Goal: Task Accomplishment & Management: Complete application form

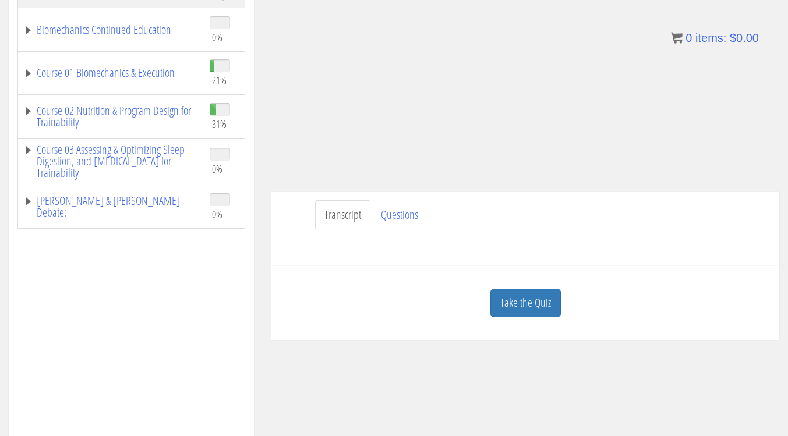
scroll to position [270, 0]
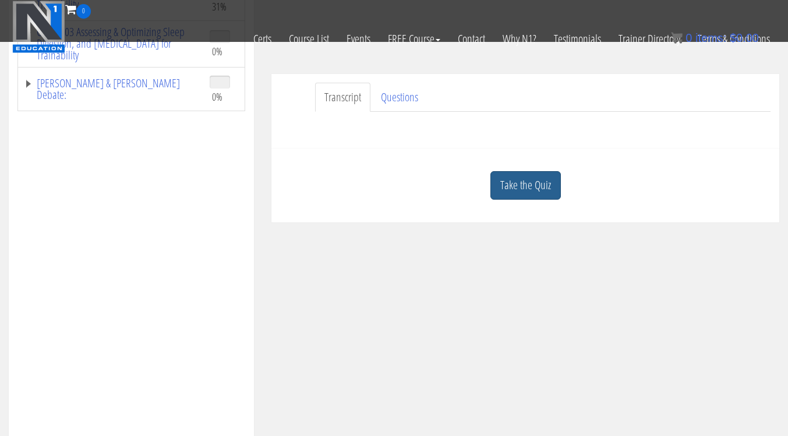
click at [542, 184] on link "Take the Quiz" at bounding box center [526, 185] width 70 height 29
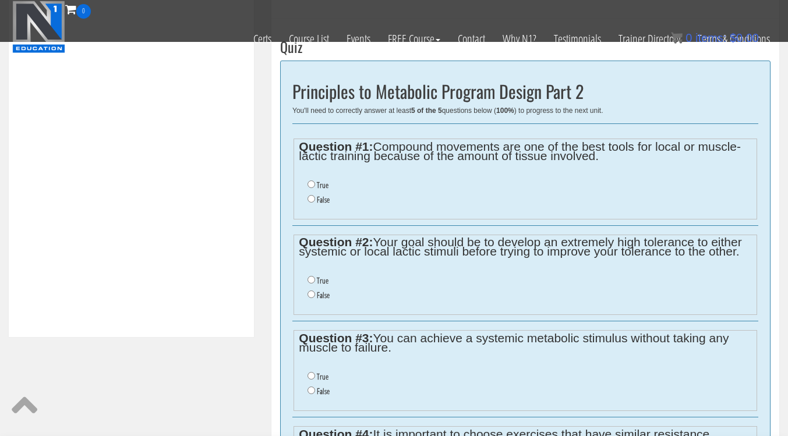
scroll to position [422, 0]
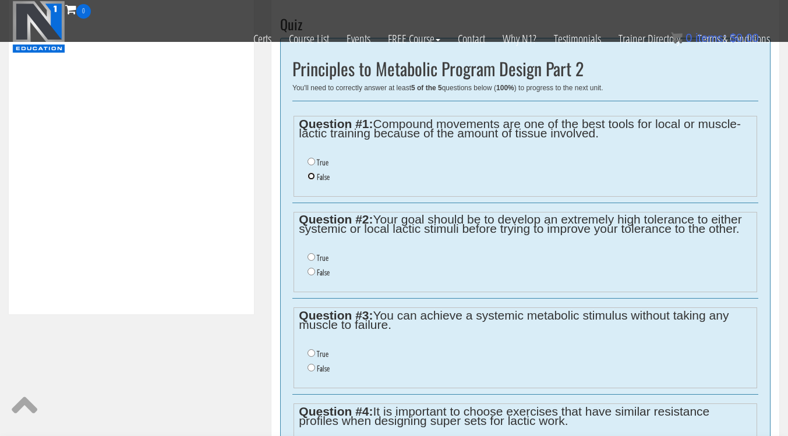
click at [312, 175] on input "False" at bounding box center [312, 176] width 8 height 8
radio input "true"
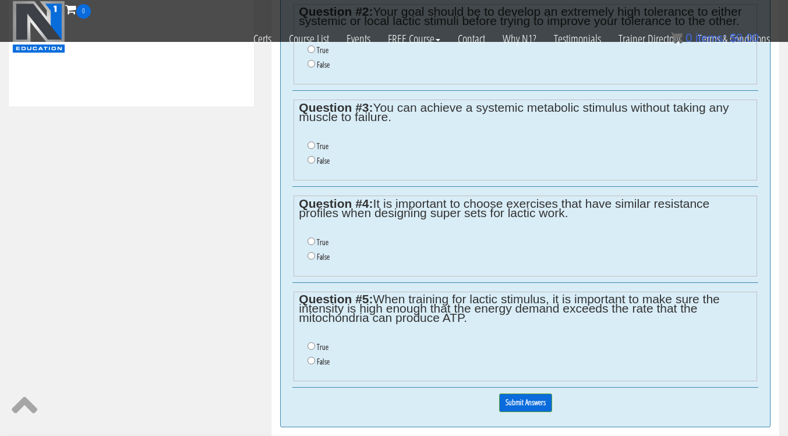
scroll to position [630, 0]
click at [310, 147] on input "True" at bounding box center [312, 146] width 8 height 8
radio input "true"
click at [309, 255] on input "False" at bounding box center [312, 257] width 8 height 8
radio input "true"
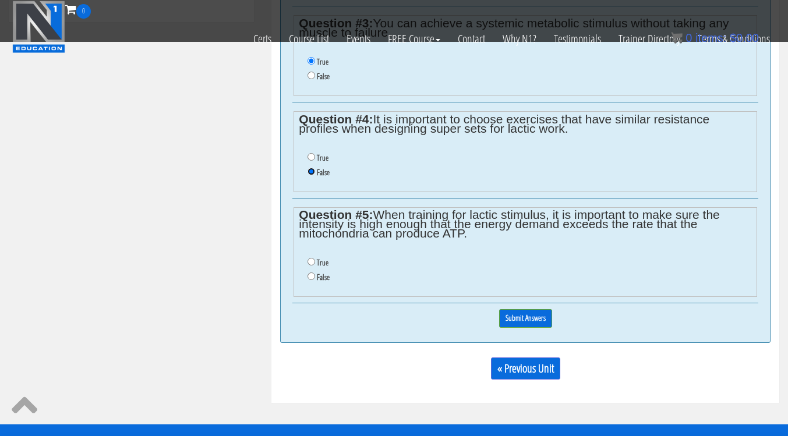
scroll to position [721, 0]
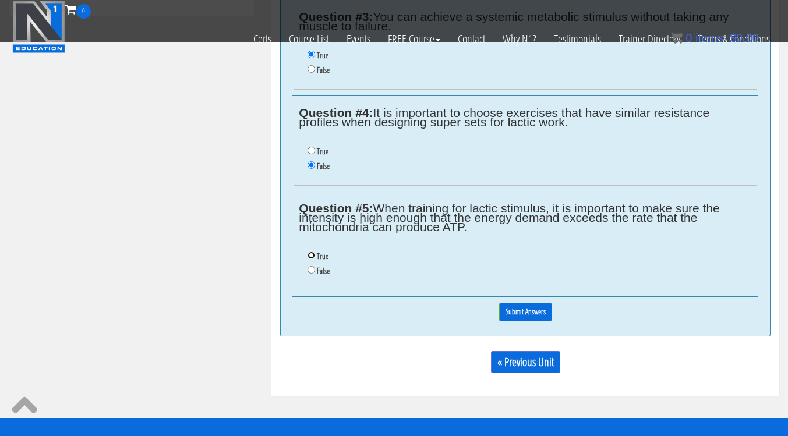
click at [309, 255] on input "True" at bounding box center [312, 256] width 8 height 8
radio input "true"
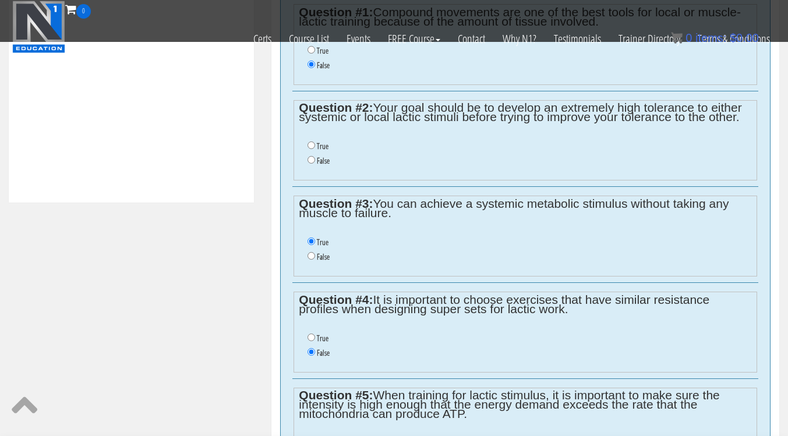
scroll to position [531, 0]
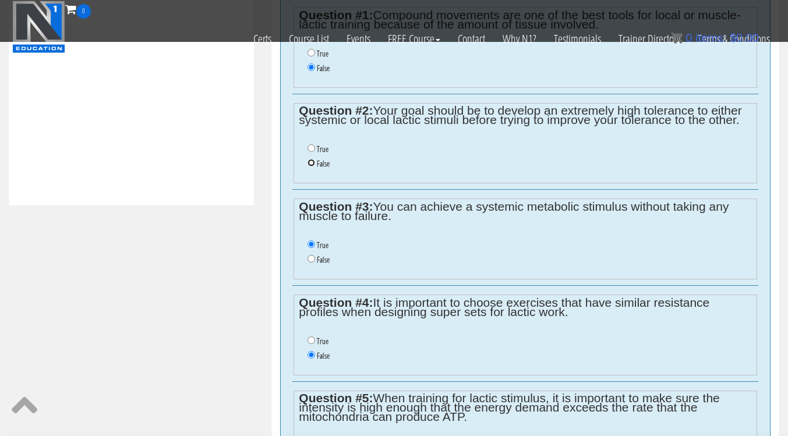
click at [312, 163] on input "False" at bounding box center [312, 163] width 8 height 8
radio input "true"
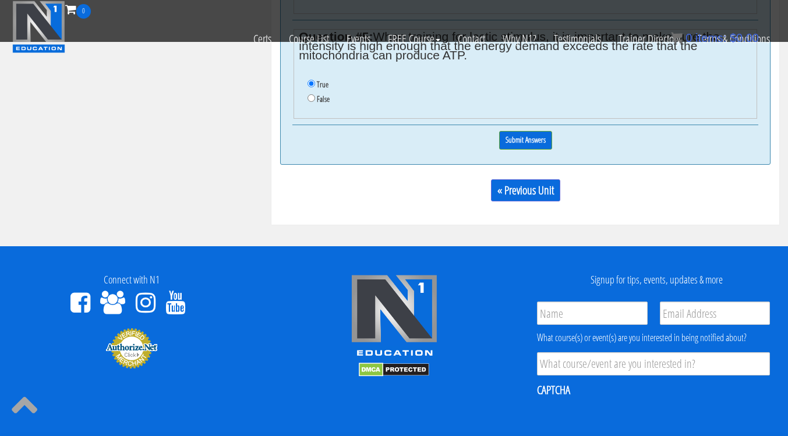
scroll to position [945, 0]
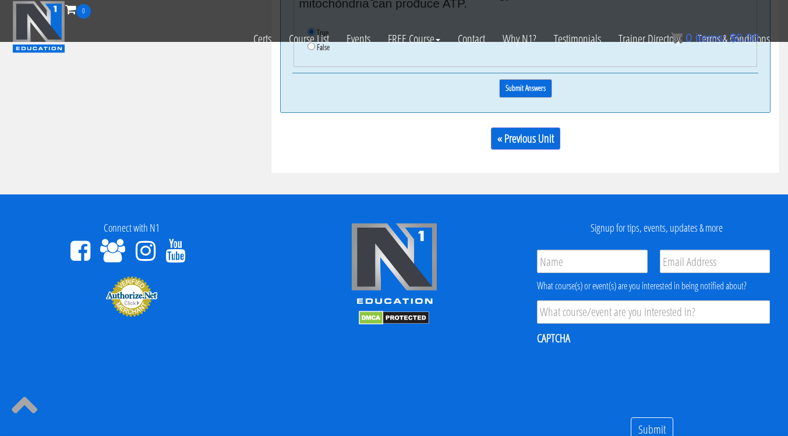
click at [511, 83] on input "Submit Answers" at bounding box center [525, 88] width 53 height 18
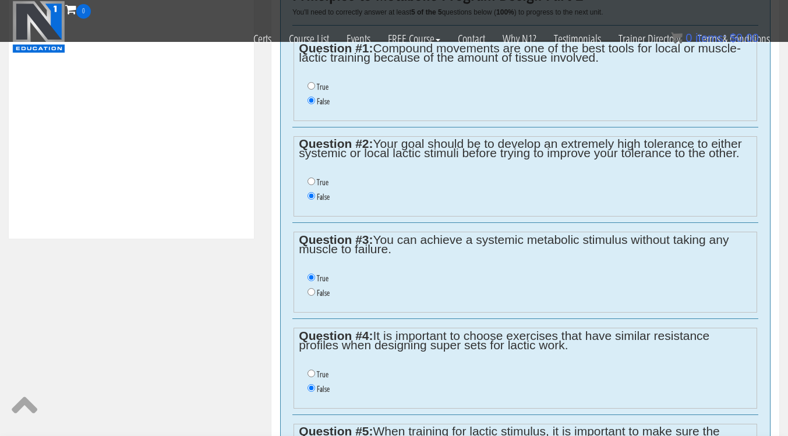
scroll to position [487, 0]
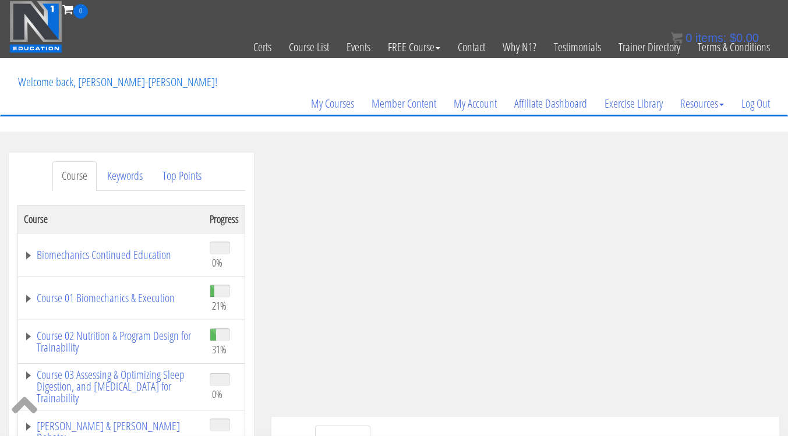
click at [43, 33] on img at bounding box center [35, 27] width 53 height 52
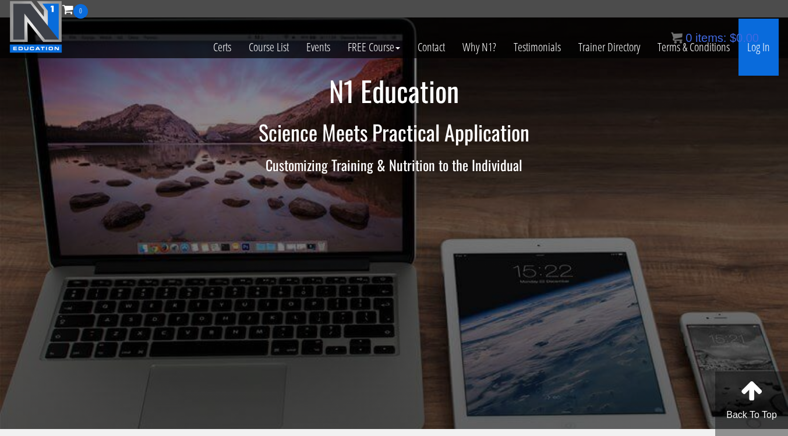
click at [758, 52] on link "Log In" at bounding box center [759, 47] width 40 height 57
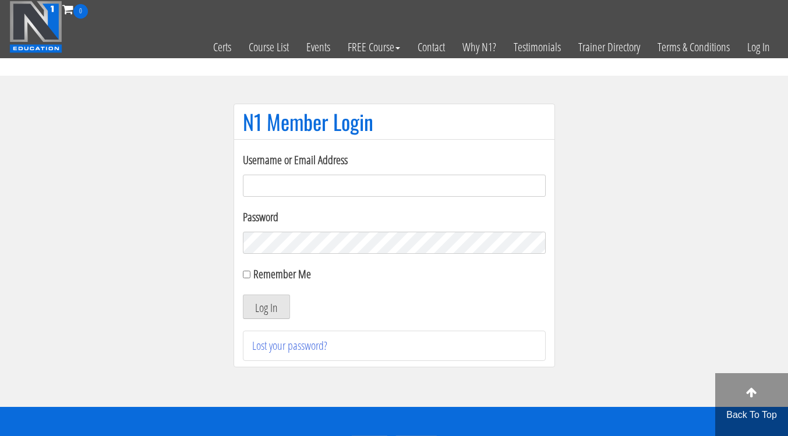
type input "info@adnaanfitness.com"
click at [265, 301] on button "Log In" at bounding box center [266, 307] width 47 height 24
